Goal: Find specific page/section: Find specific page/section

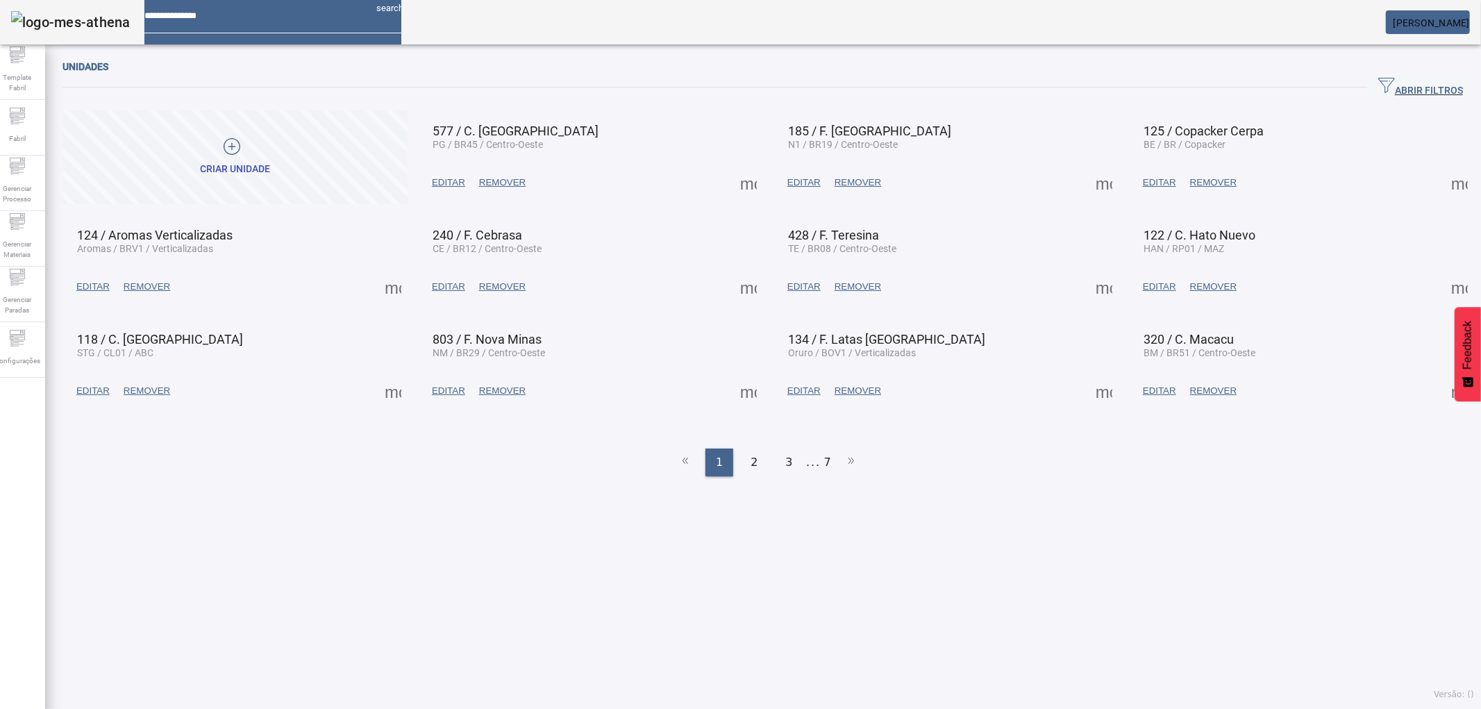
click at [739, 185] on span at bounding box center [748, 182] width 33 height 33
click at [924, 708] on div at bounding box center [740, 709] width 1481 height 0
click at [1382, 87] on span "ABRIR FILTROS" at bounding box center [1420, 87] width 85 height 21
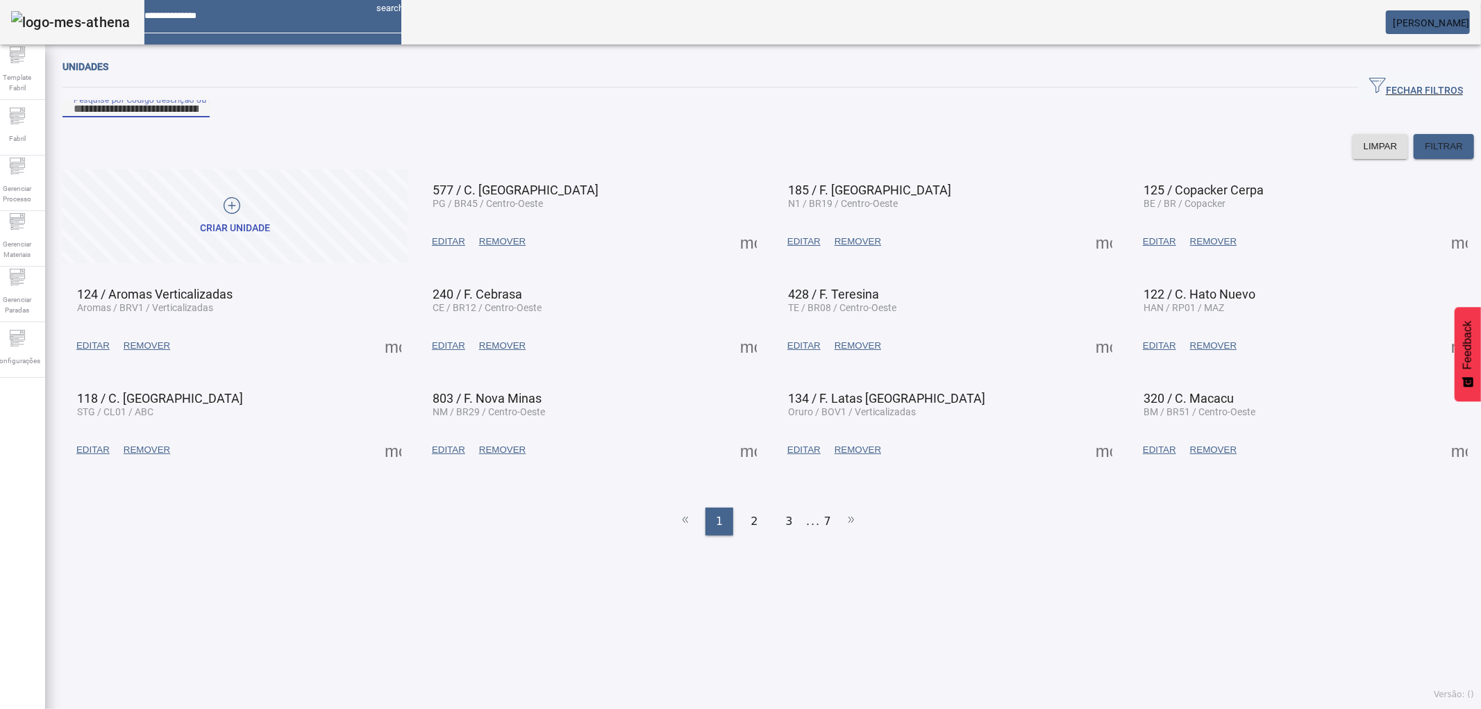
click at [199, 117] on input "Pesquise por Código descrição ou sigla" at bounding box center [136, 109] width 125 height 17
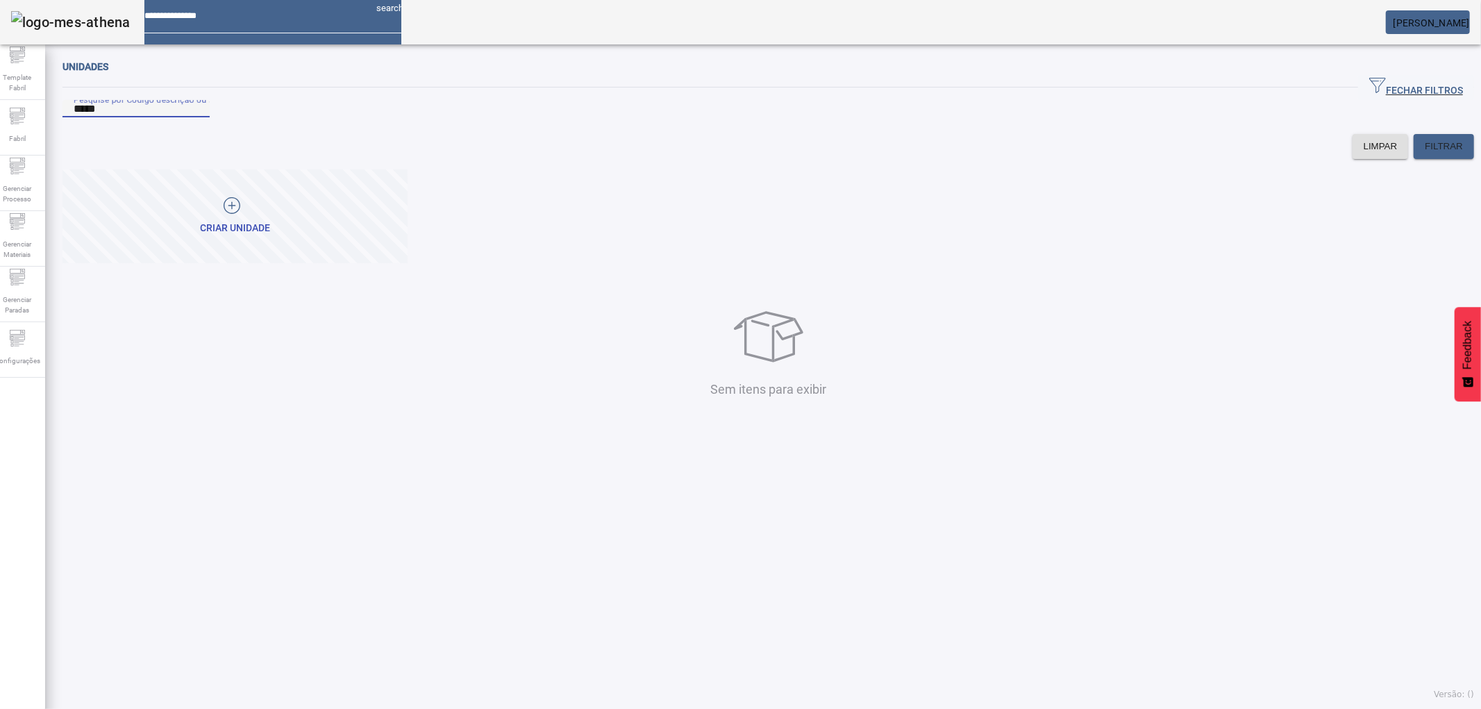
type input "*****"
drag, startPoint x: 126, startPoint y: 126, endPoint x: 35, endPoint y: 126, distance: 90.9
click at [35, 126] on div "Template Fabril Fabril Gerenciar Processo Gerenciar Materiais Gerenciar Paradas…" at bounding box center [741, 354] width 1502 height 709
type input "***"
click at [736, 258] on span at bounding box center [748, 241] width 33 height 33
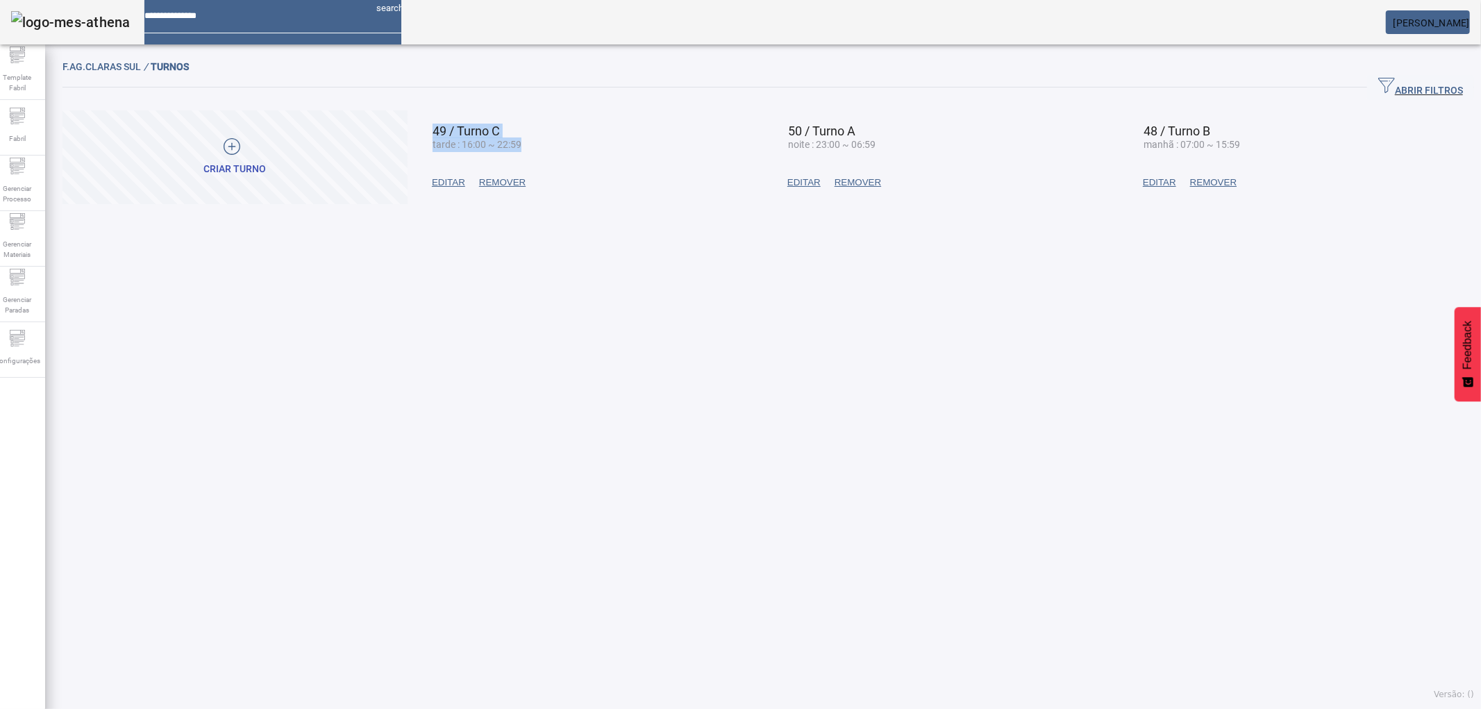
drag, startPoint x: 521, startPoint y: 146, endPoint x: 451, endPoint y: 137, distance: 70.1
click at [414, 128] on mat-grid-list "Criar turno 49 / Turno C tarde : 16:00 ~ 22:59 EDITAR REMOVER 50 / Turno A noit…" at bounding box center [767, 157] width 1411 height 94
click at [542, 139] on mat-card-header "49 / Turno C tarde : 16:00 ~ 22:59" at bounding box center [590, 131] width 338 height 35
drag, startPoint x: 837, startPoint y: 137, endPoint x: 789, endPoint y: 134, distance: 48.0
click at [789, 134] on div "50 / Turno A noite : 23:00 ~ 06:59" at bounding box center [831, 137] width 87 height 24
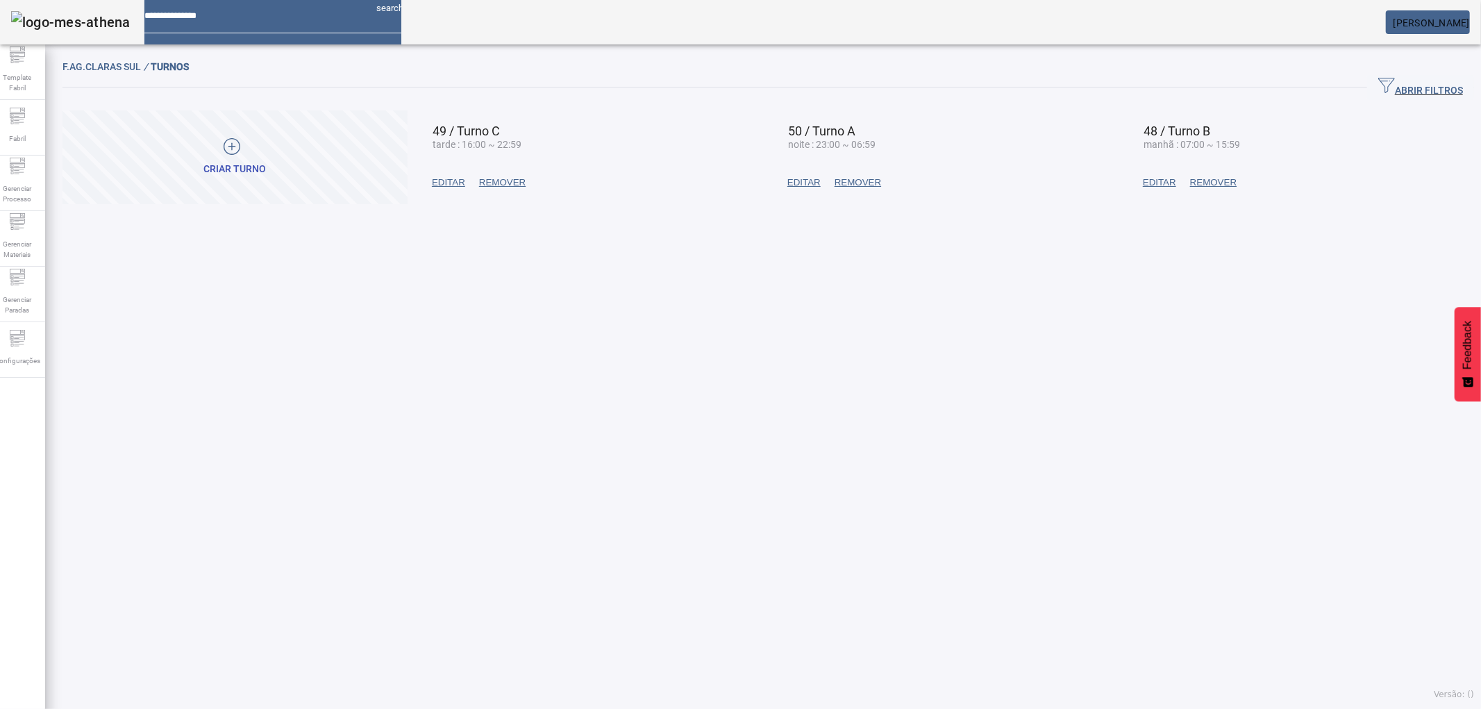
click at [914, 137] on mat-card-header "50 / Turno A noite : 23:00 ~ 06:59" at bounding box center [946, 131] width 338 height 35
drag, startPoint x: 1237, startPoint y: 144, endPoint x: 1107, endPoint y: 121, distance: 131.8
click at [1107, 121] on mat-grid-list "Criar turno 49 / Turno C tarde : 16:00 ~ 22:59 EDITAR REMOVER 50 / Turno A noit…" at bounding box center [767, 157] width 1411 height 94
click at [1209, 133] on mat-card-title "48 / Turno B" at bounding box center [1191, 131] width 97 height 12
click at [1276, 133] on mat-card-header "48 / Turno B manhã : 07:00 ~ 15:59" at bounding box center [1301, 131] width 338 height 35
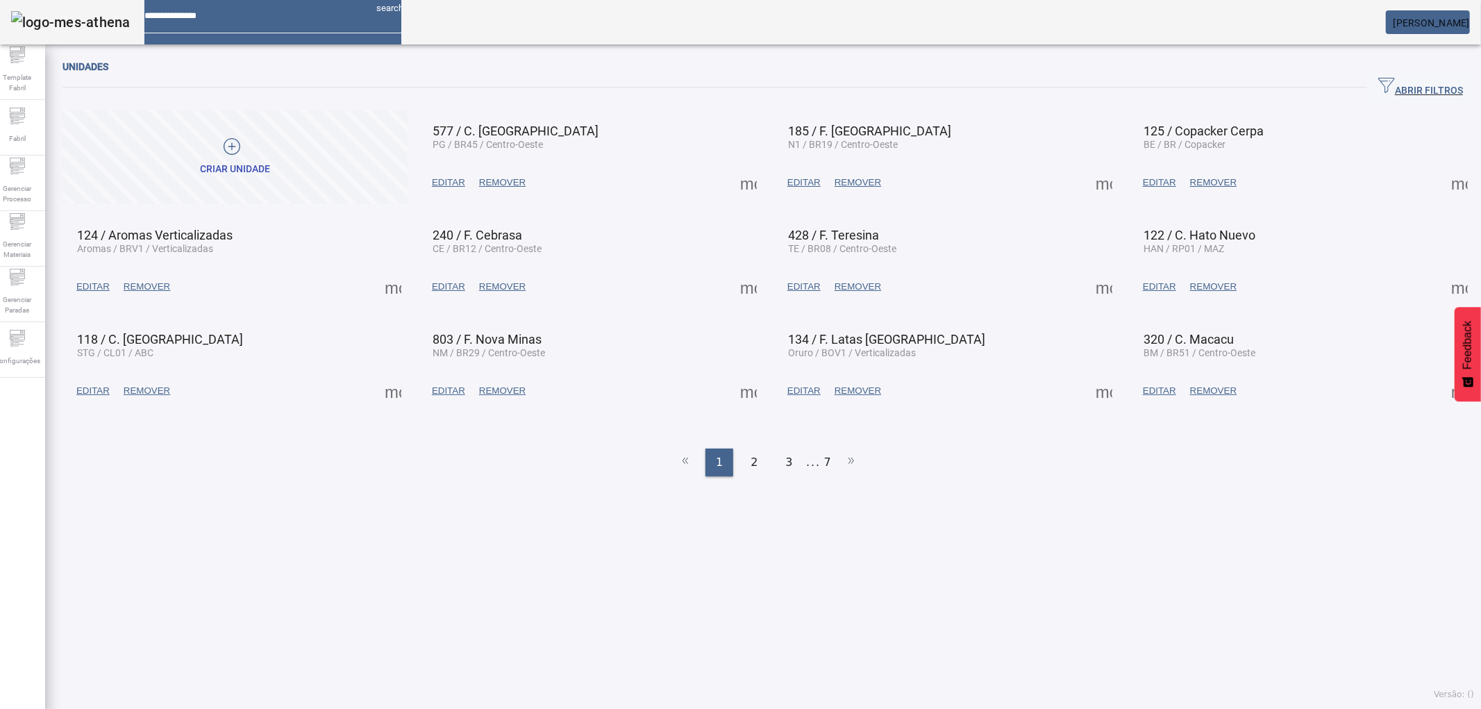
click at [744, 183] on span at bounding box center [748, 182] width 33 height 33
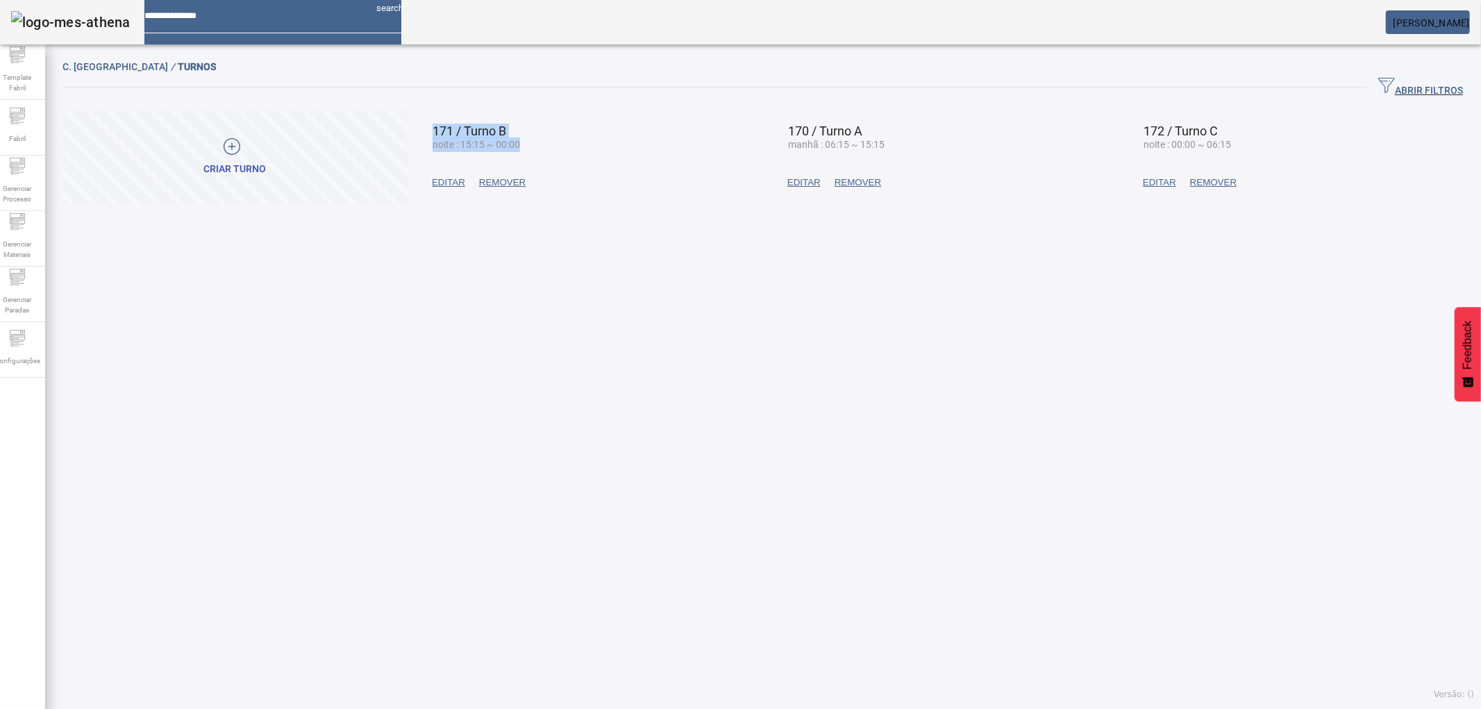
drag, startPoint x: 442, startPoint y: 135, endPoint x: 498, endPoint y: 142, distance: 56.8
click at [435, 133] on mat-card "171 / Turno B noite : 15:15 ~ 00:00 EDITAR REMOVER" at bounding box center [590, 157] width 345 height 94
click at [574, 142] on mat-card-header "171 / Turno B noite : 15:15 ~ 00:00" at bounding box center [590, 131] width 338 height 35
drag, startPoint x: 789, startPoint y: 124, endPoint x: 927, endPoint y: 124, distance: 137.5
click at [732, 110] on div "Criar turno 171 / Turno B noite : 15:15 ~ 00:00 EDITAR REMOVER 170 / Turno A ma…" at bounding box center [767, 110] width 1411 height 0
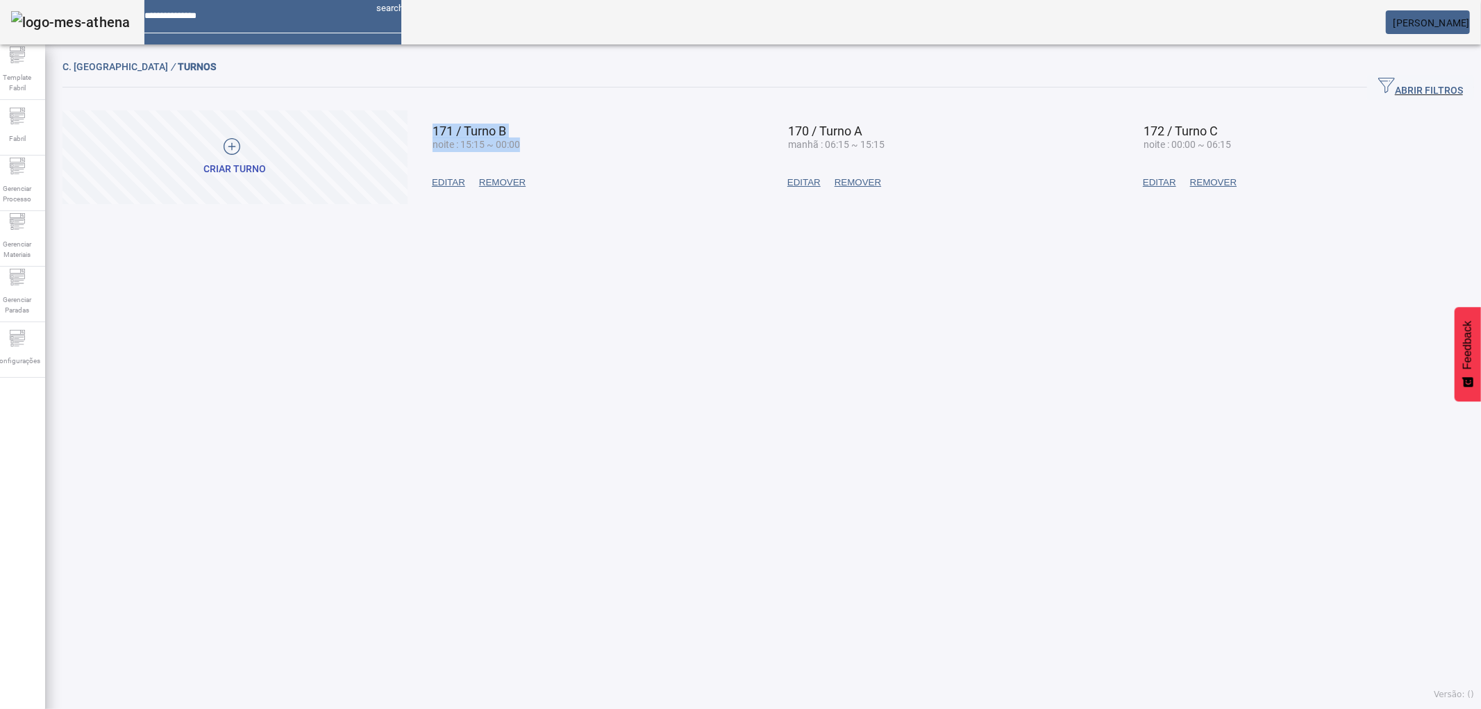
drag, startPoint x: 989, startPoint y: 134, endPoint x: 1133, endPoint y: 151, distance: 145.4
click at [988, 134] on mat-card-header "170 / Turno A manhã : 06:15 ~ 15:15" at bounding box center [946, 131] width 338 height 35
click at [1247, 146] on mat-card-header "172 / Turno C noite : 00:00 ~ 06:15" at bounding box center [1301, 131] width 338 height 35
drag, startPoint x: 1247, startPoint y: 146, endPoint x: 1176, endPoint y: 134, distance: 71.9
click at [1132, 134] on mat-card-header "172 / Turno C noite : 00:00 ~ 06:15" at bounding box center [1301, 131] width 338 height 35
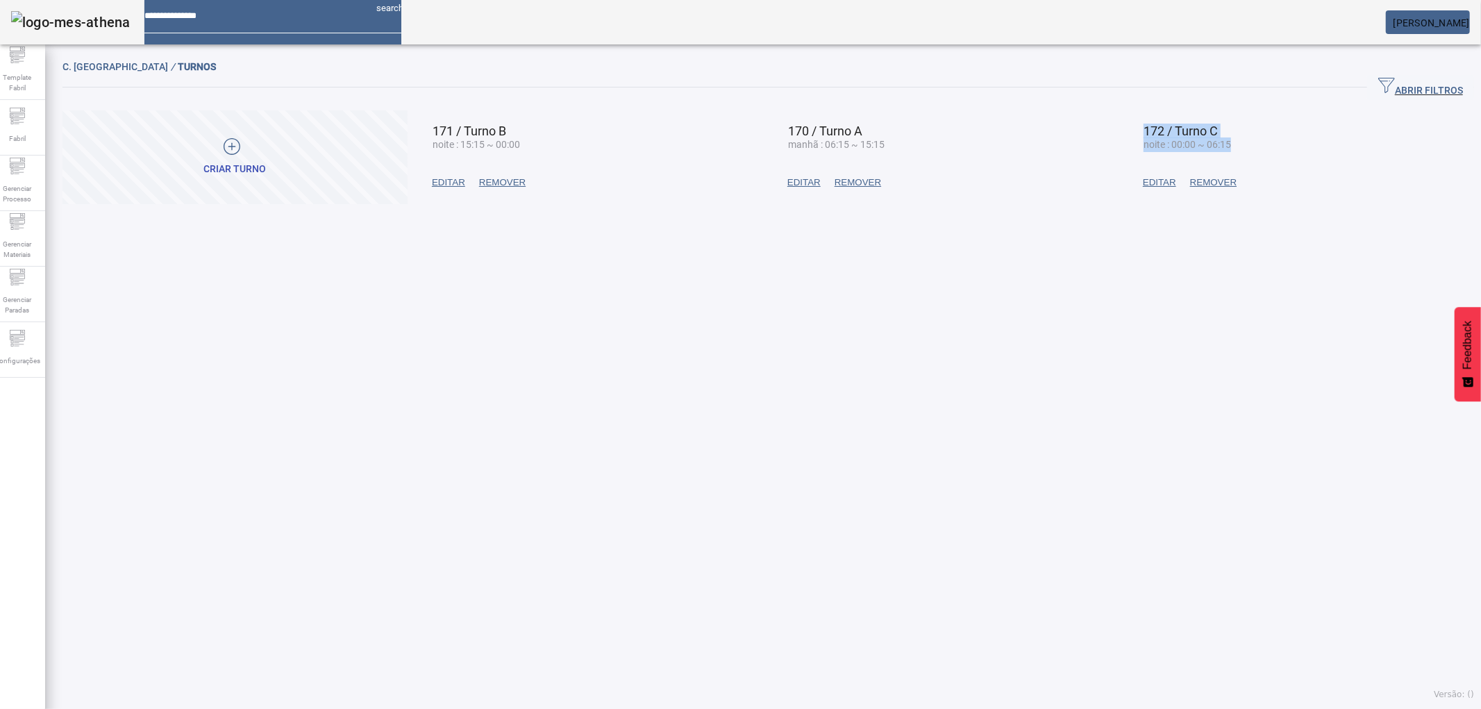
click at [1190, 133] on span "172 / Turno C" at bounding box center [1180, 131] width 74 height 15
click at [1262, 143] on mat-card-header "172 / Turno C noite : 00:00 ~ 06:15" at bounding box center [1301, 131] width 338 height 35
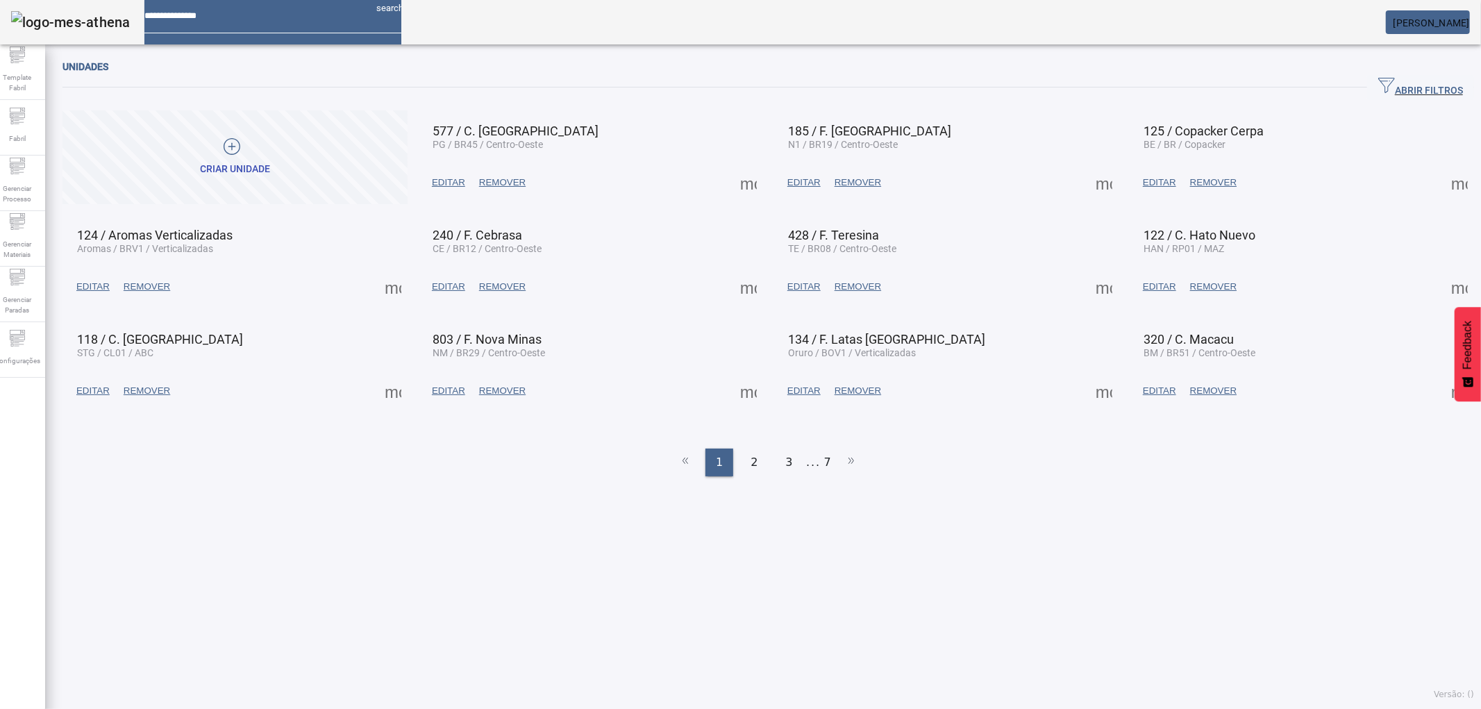
click at [745, 275] on span at bounding box center [748, 286] width 33 height 33
click at [762, 53] on div "Unidades ABRIR FILTROS Pesquise por Código descrição ou sigla LIMPAR FILTRAR Cr…" at bounding box center [768, 379] width 1446 height 657
